Goal: Subscribe to service/newsletter

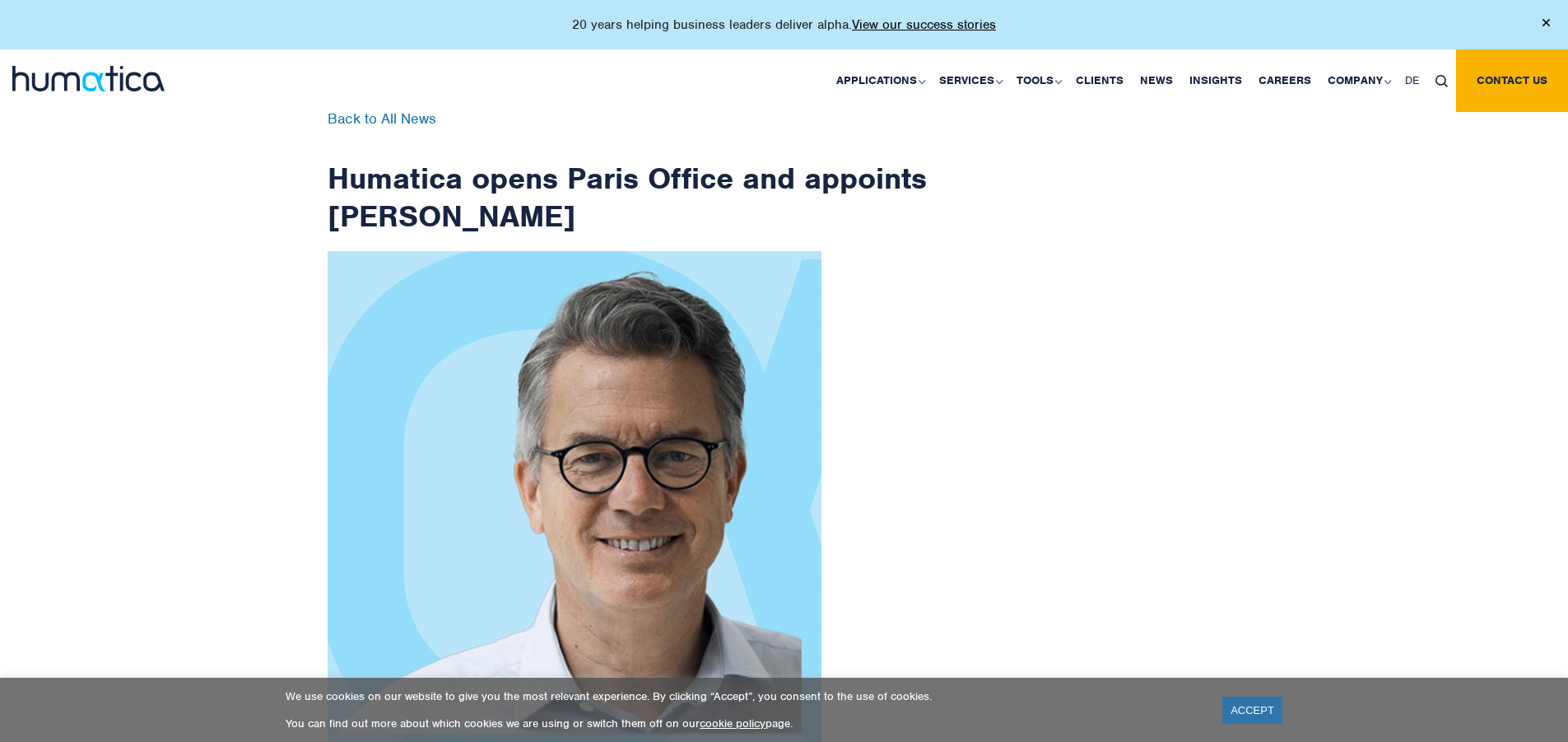
scroll to position [2627, 0]
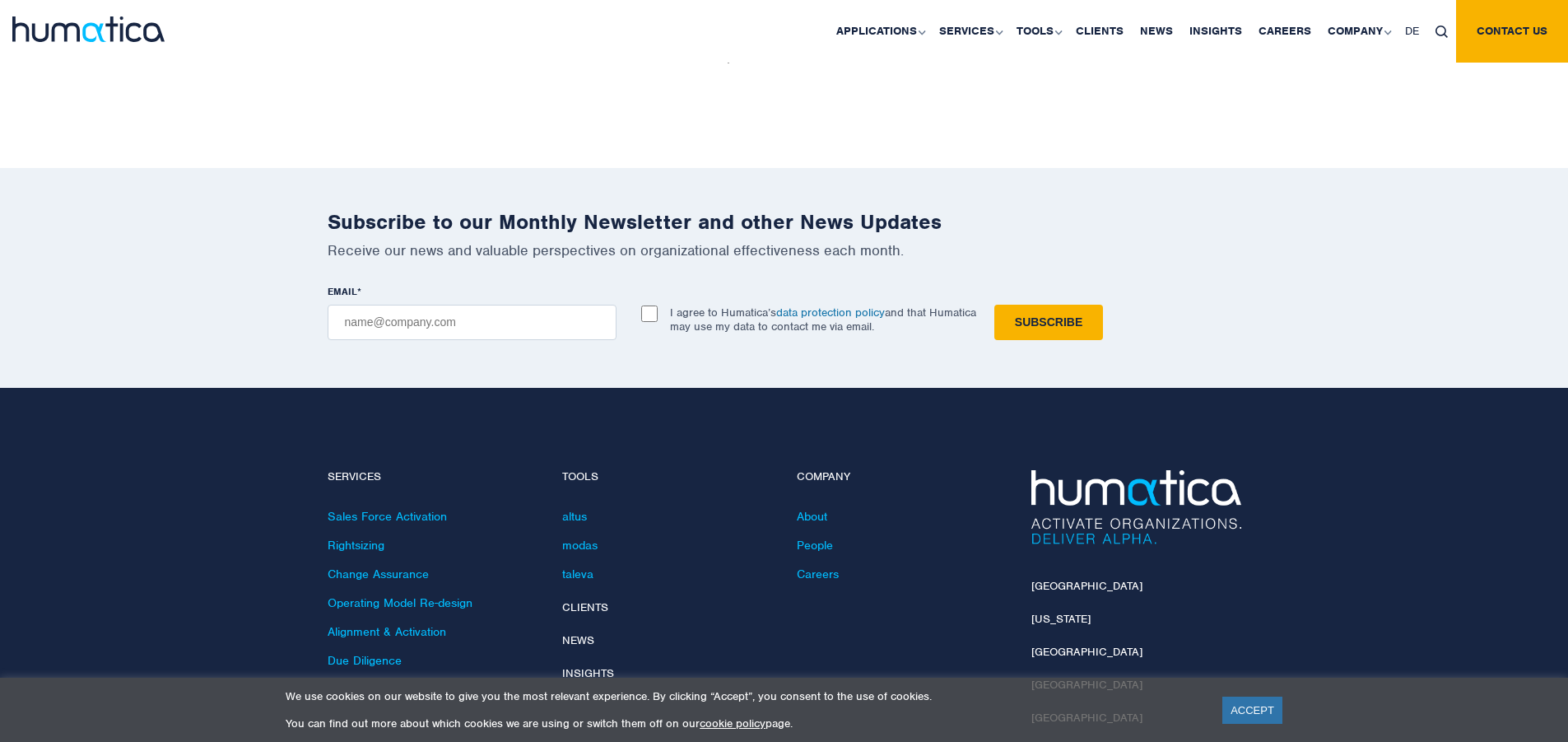
checkbox input "true"
type input "[EMAIL_ADDRESS][DOMAIN_NAME]"
click at [995, 304] on input "Subscribe" at bounding box center [1049, 322] width 109 height 35
